Goal: Information Seeking & Learning: Learn about a topic

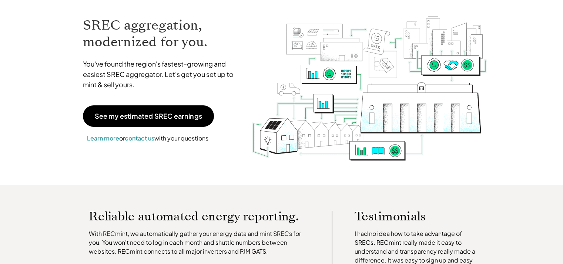
scroll to position [61, 0]
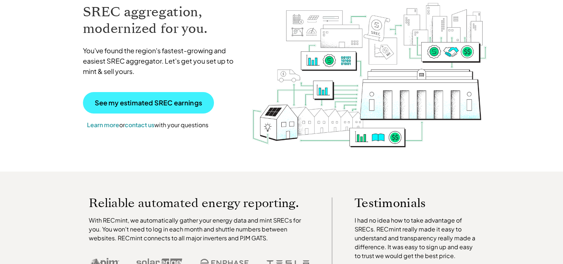
click at [181, 104] on p "See my estimated SREC earnings" at bounding box center [148, 103] width 107 height 7
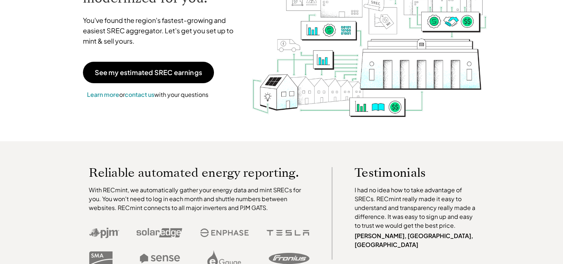
scroll to position [0, 0]
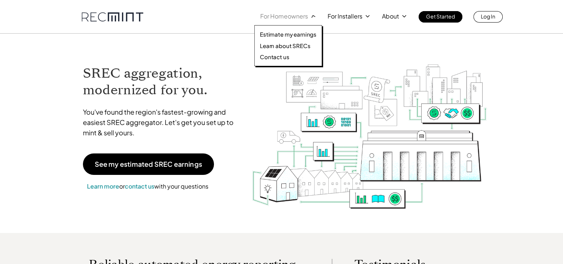
click at [276, 18] on p "For Homeowners" at bounding box center [284, 16] width 48 height 10
click at [282, 46] on p "Learn about SRECs" at bounding box center [285, 45] width 50 height 7
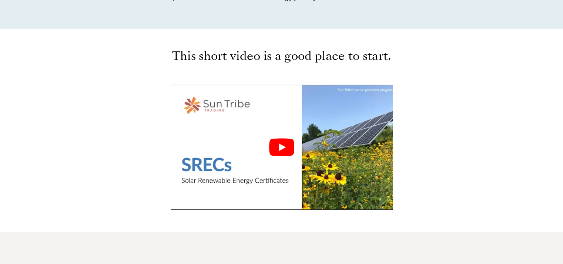
scroll to position [320, 0]
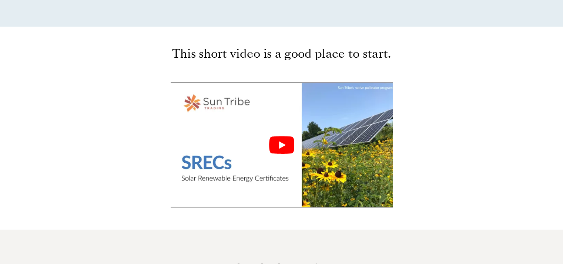
click at [279, 147] on icon "Play" at bounding box center [282, 144] width 7 height 7
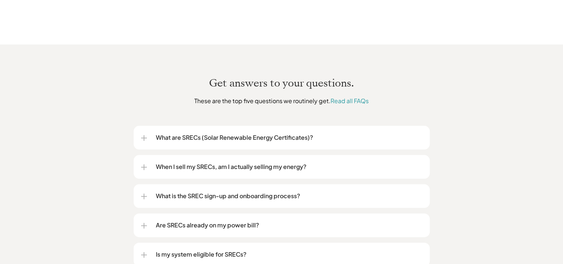
scroll to position [851, 0]
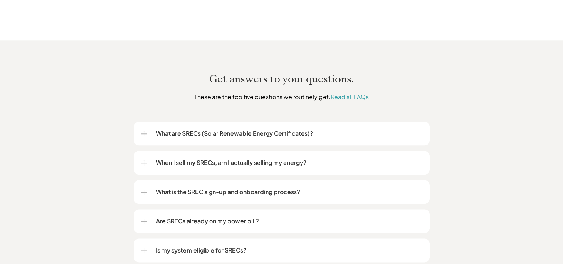
click at [281, 158] on p "When I sell my SRECs, am I actually selling my energy?" at bounding box center [289, 162] width 266 height 9
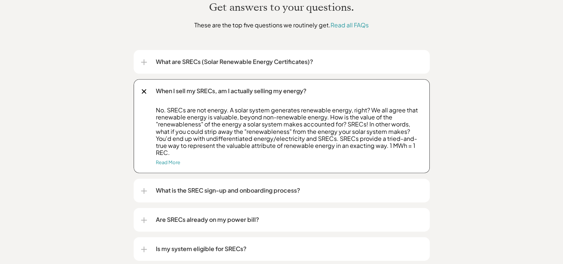
scroll to position [962, 0]
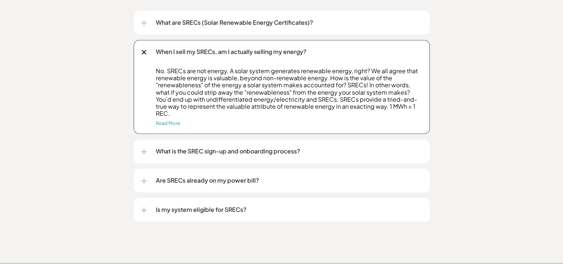
click at [209, 147] on p "What is the SREC sign-up and onboarding process?" at bounding box center [289, 151] width 266 height 9
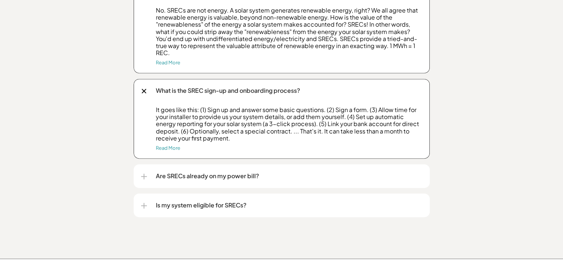
scroll to position [1024, 0]
click at [210, 171] on p "Are SRECs already on my power bill?" at bounding box center [289, 175] width 266 height 9
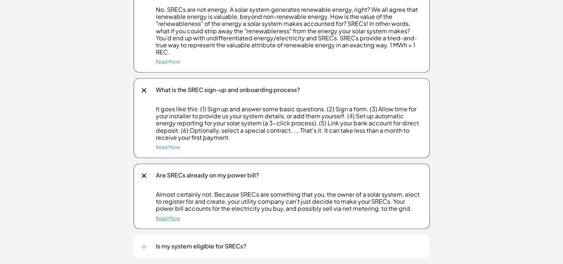
click at [172, 215] on link "Read More" at bounding box center [168, 218] width 24 height 6
